Goal: Use online tool/utility: Utilize a website feature to perform a specific function

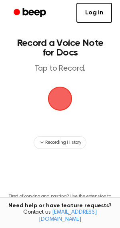
click at [64, 94] on span "button" at bounding box center [60, 99] width 40 height 40
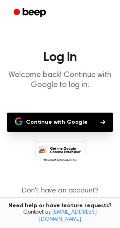
click at [61, 119] on button "Continue with Google" at bounding box center [60, 121] width 106 height 19
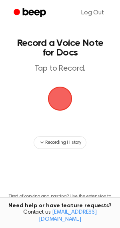
click at [67, 95] on span "button" at bounding box center [59, 98] width 43 height 43
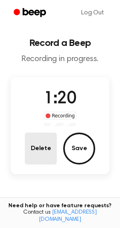
click at [44, 153] on button "Delete" at bounding box center [41, 148] width 32 height 32
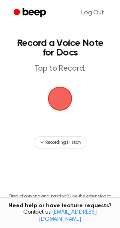
click at [55, 104] on span "button" at bounding box center [60, 98] width 34 height 34
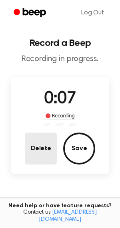
click at [51, 140] on button "Delete" at bounding box center [41, 148] width 32 height 32
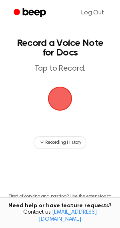
click at [60, 106] on span "button" at bounding box center [59, 98] width 33 height 33
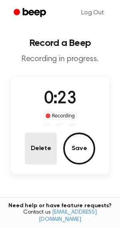
click at [50, 144] on button "Delete" at bounding box center [41, 148] width 32 height 32
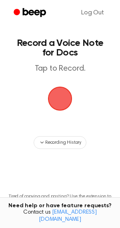
click at [59, 100] on span "button" at bounding box center [59, 98] width 35 height 35
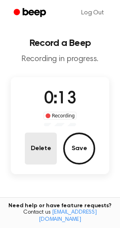
click at [46, 139] on button "Delete" at bounding box center [41, 148] width 32 height 32
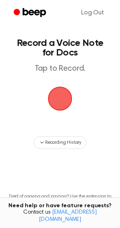
click at [68, 108] on span "button" at bounding box center [59, 98] width 45 height 45
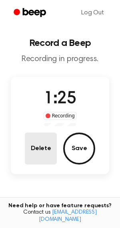
click at [32, 147] on button "Delete" at bounding box center [41, 148] width 32 height 32
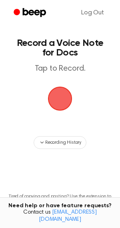
click at [60, 104] on span "button" at bounding box center [59, 98] width 45 height 45
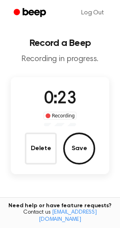
click at [57, 138] on div "Delete Save" at bounding box center [60, 148] width 70 height 32
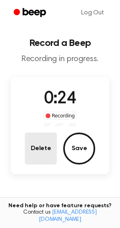
click at [56, 138] on button "Delete" at bounding box center [41, 148] width 32 height 32
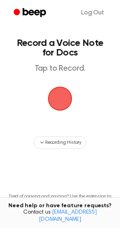
click at [49, 100] on span "button" at bounding box center [59, 98] width 39 height 39
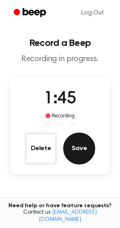
click at [67, 148] on button "Save" at bounding box center [79, 148] width 32 height 32
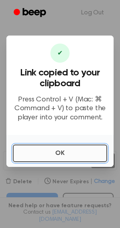
click at [55, 152] on button "OK" at bounding box center [60, 153] width 94 height 18
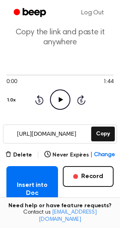
scroll to position [23, 0]
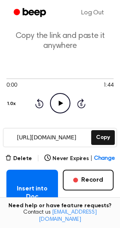
click at [61, 112] on icon "Play Audio" at bounding box center [60, 103] width 20 height 20
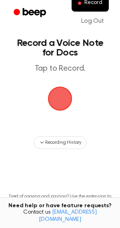
scroll to position [54, 0]
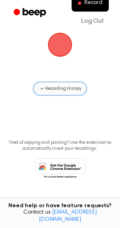
click at [47, 89] on span "Recording History" at bounding box center [63, 88] width 36 height 7
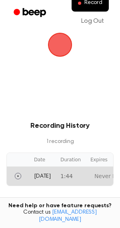
click at [33, 168] on td "Today" at bounding box center [42, 175] width 26 height 19
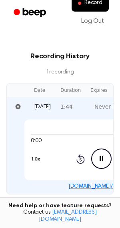
scroll to position [129, 0]
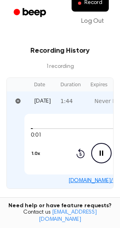
drag, startPoint x: 47, startPoint y: 168, endPoint x: 20, endPoint y: 165, distance: 27.6
click at [20, 166] on td "0:01 1:44 1.0x Rewind 5 seconds Pause Audio Skip 5 seconds beep.audio/LR1eBoN" at bounding box center [101, 149] width 188 height 78
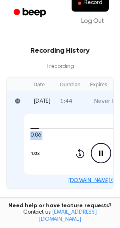
scroll to position [0, 0]
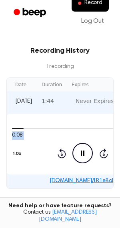
click at [49, 117] on div "0:08 1:44 1.0x Rewind 5 seconds Pause Audio Skip 5 seconds" at bounding box center [82, 144] width 153 height 61
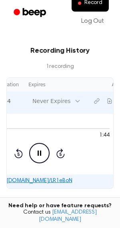
scroll to position [0, 75]
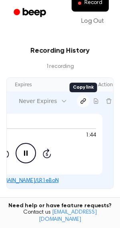
click at [81, 98] on icon "Copy link" at bounding box center [83, 100] width 5 height 5
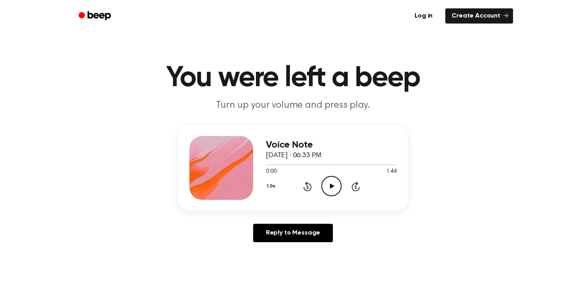
click at [334, 180] on icon "Play Audio" at bounding box center [331, 186] width 20 height 20
